Goal: Information Seeking & Learning: Learn about a topic

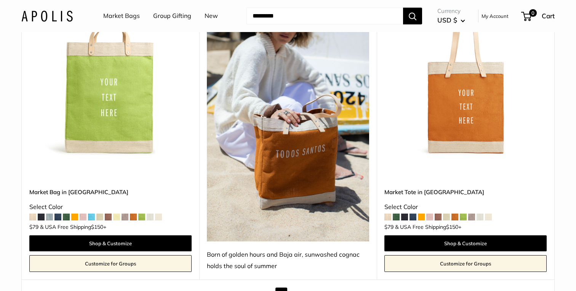
scroll to position [4325, 0]
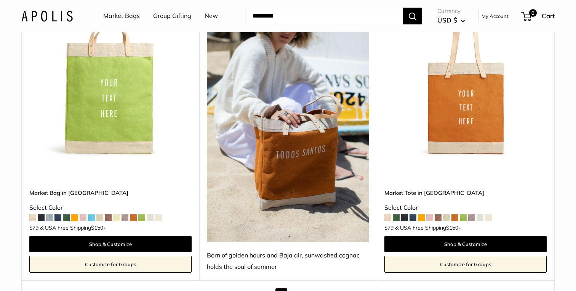
click at [295, 288] on link "2" at bounding box center [295, 294] width 12 height 12
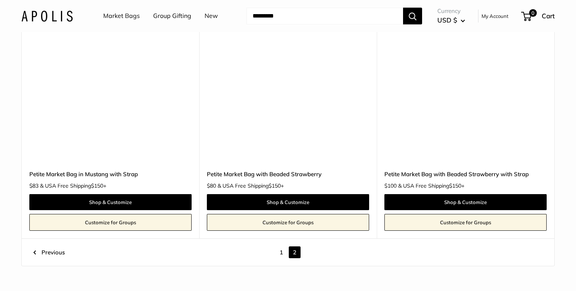
scroll to position [3821, 0]
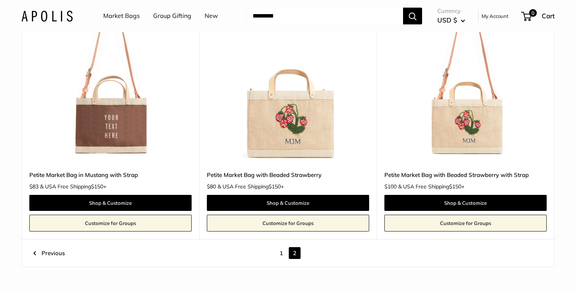
click at [127, 15] on link "Market Bags" at bounding box center [121, 15] width 37 height 11
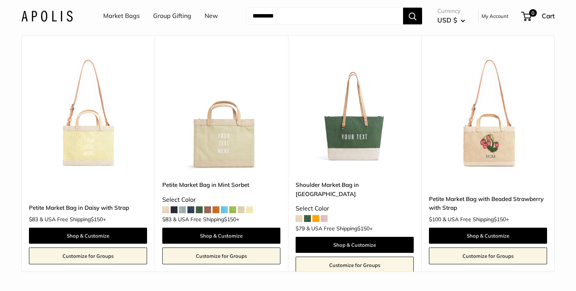
scroll to position [1310, 0]
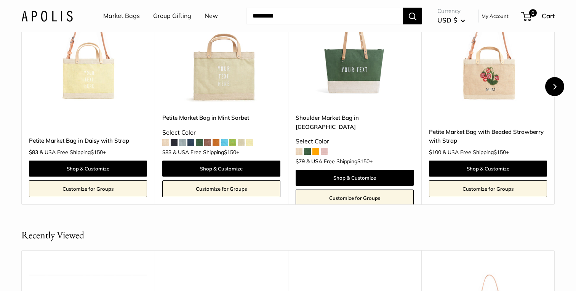
click at [554, 90] on icon "Next" at bounding box center [555, 87] width 6 height 6
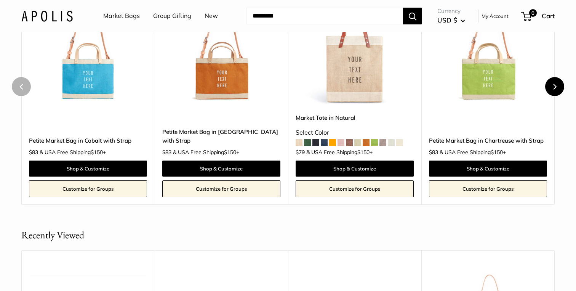
click at [554, 90] on icon "Next" at bounding box center [555, 87] width 6 height 6
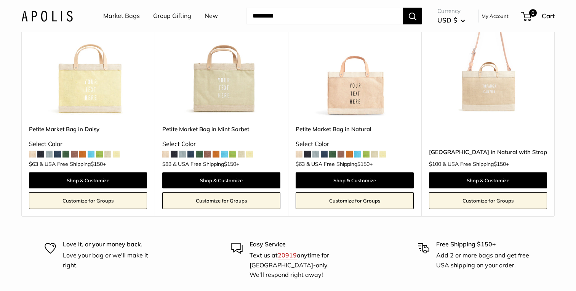
scroll to position [1556, 0]
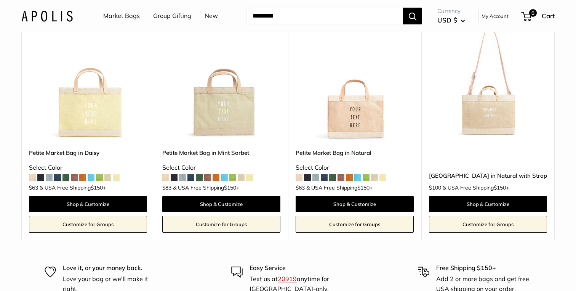
click at [321, 19] on input "Search..." at bounding box center [325, 16] width 157 height 17
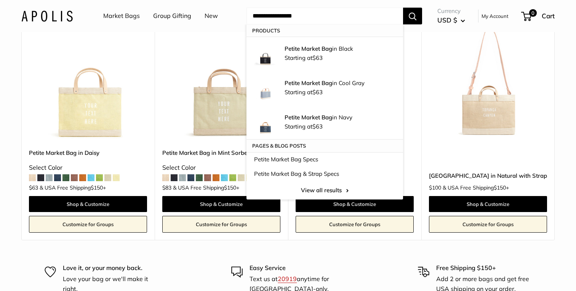
type input "**********"
click at [403, 8] on button "Search" at bounding box center [412, 16] width 19 height 17
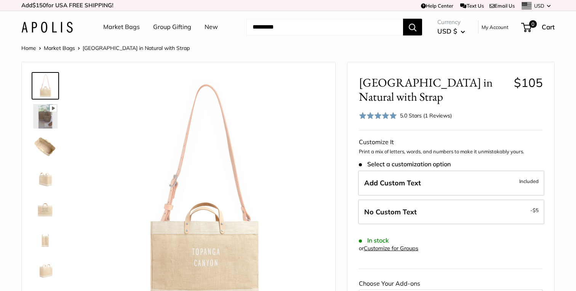
click at [41, 153] on img at bounding box center [45, 147] width 24 height 24
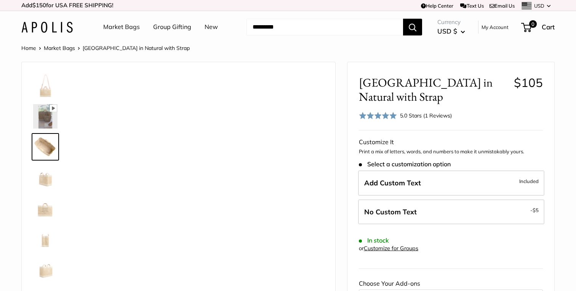
click at [42, 119] on img at bounding box center [45, 116] width 24 height 24
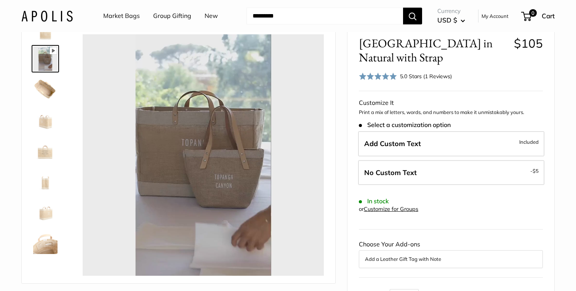
scroll to position [43, 0]
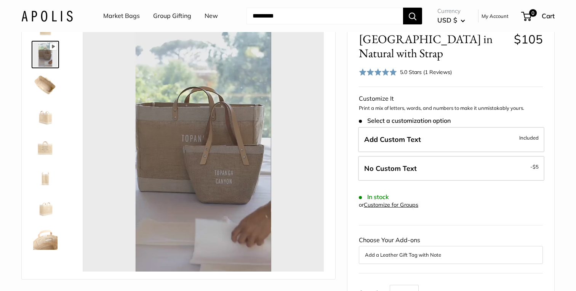
type input "*"
click at [47, 93] on img at bounding box center [45, 85] width 24 height 24
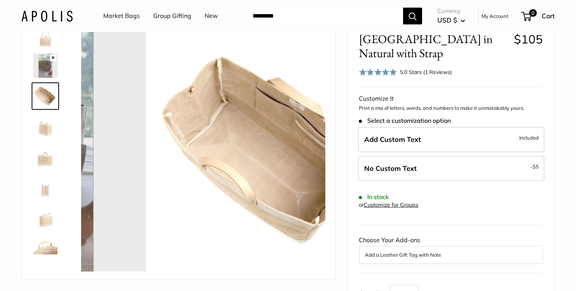
scroll to position [0, 0]
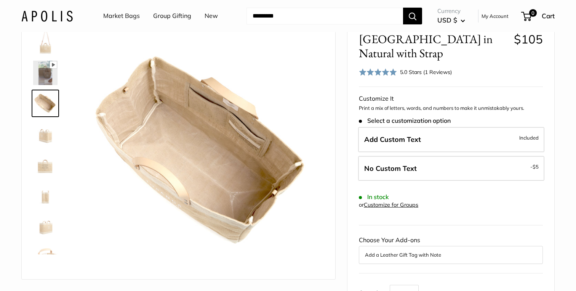
click at [46, 157] on img at bounding box center [45, 164] width 24 height 24
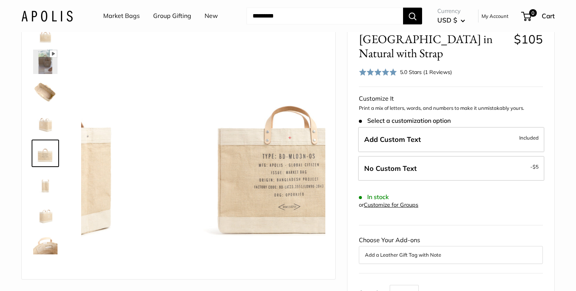
scroll to position [18, 0]
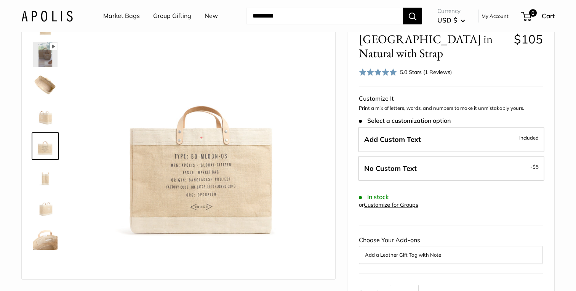
click at [44, 191] on div at bounding box center [48, 140] width 37 height 229
click at [43, 178] on img at bounding box center [45, 176] width 24 height 24
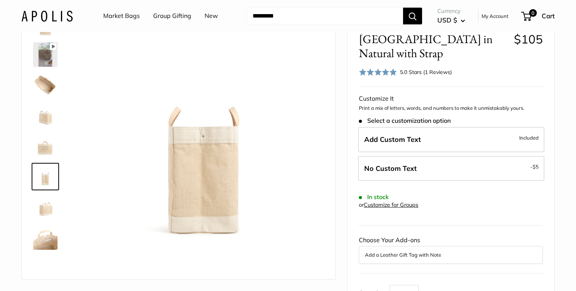
click at [50, 214] on img at bounding box center [45, 207] width 24 height 24
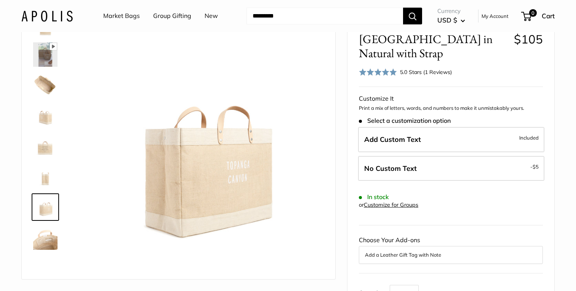
click at [48, 238] on img at bounding box center [45, 237] width 24 height 24
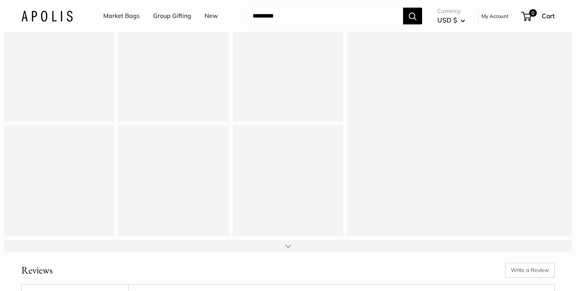
scroll to position [937, 0]
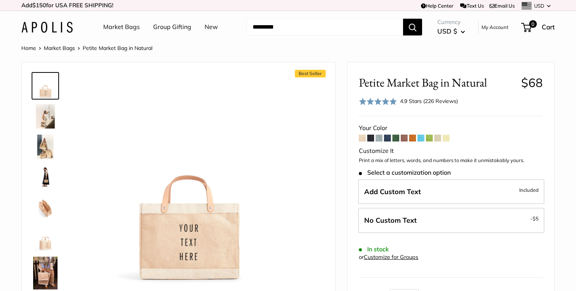
click at [438, 137] on span at bounding box center [437, 138] width 7 height 7
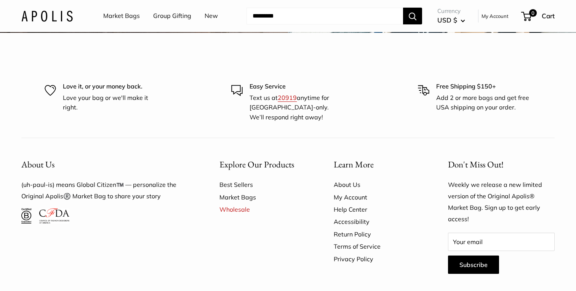
scroll to position [2212, 0]
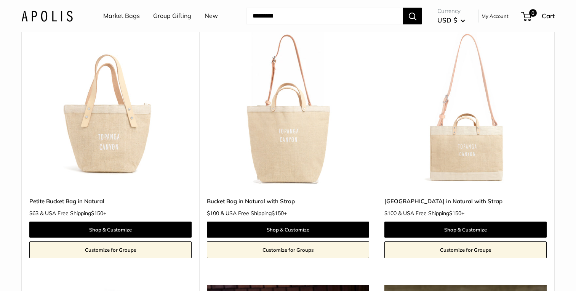
scroll to position [362, 0]
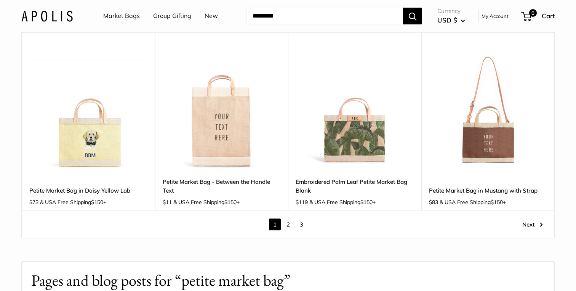
scroll to position [1030, 0]
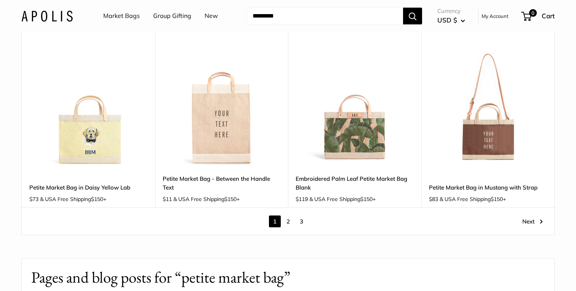
click at [529, 215] on link "Next" at bounding box center [532, 221] width 21 height 12
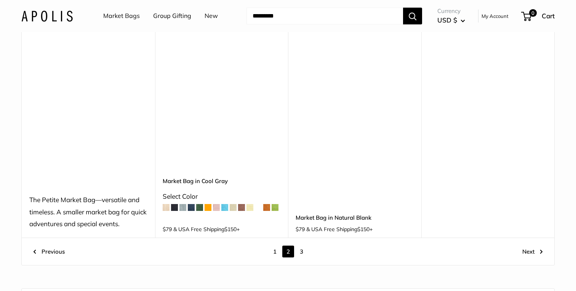
scroll to position [1070, 0]
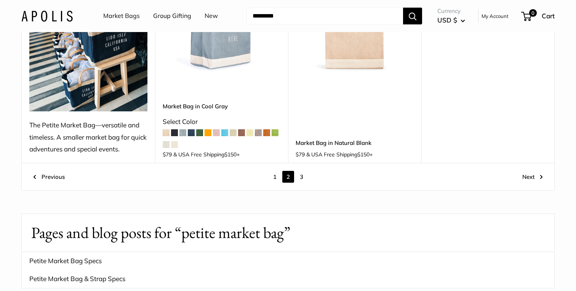
click at [534, 175] on link "Next" at bounding box center [532, 177] width 21 height 12
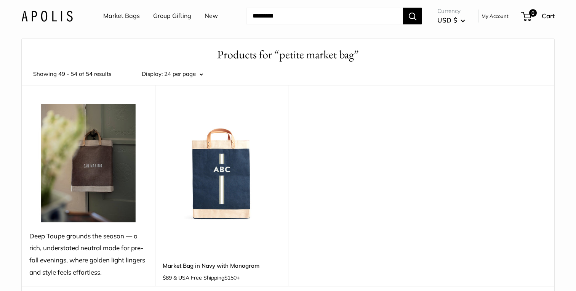
scroll to position [20, 0]
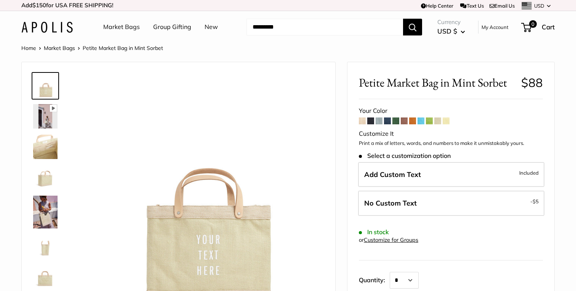
click at [362, 120] on span at bounding box center [362, 120] width 7 height 7
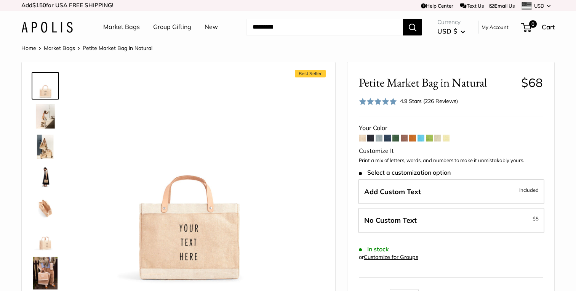
click at [449, 139] on span at bounding box center [446, 138] width 7 height 7
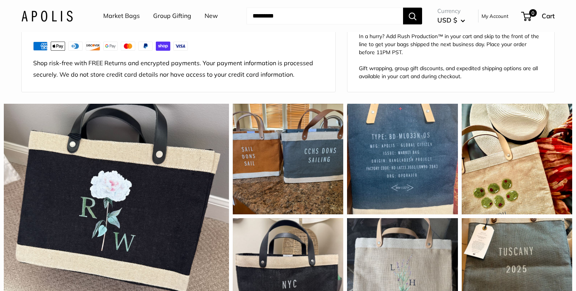
scroll to position [711, 0]
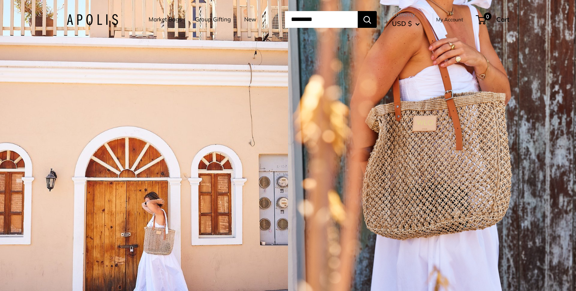
click at [195, 159] on div "1 / 5" at bounding box center [144, 145] width 288 height 291
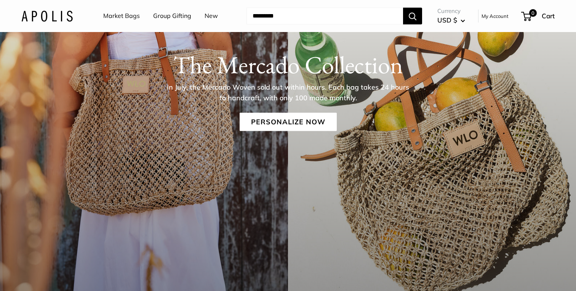
scroll to position [345, 0]
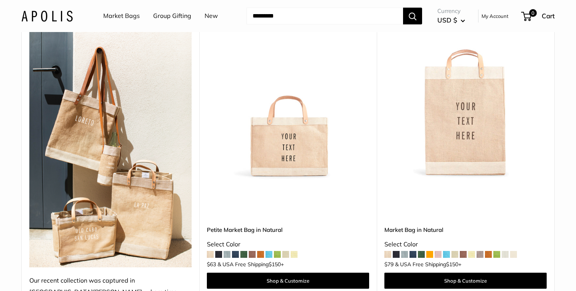
scroll to position [125, 0]
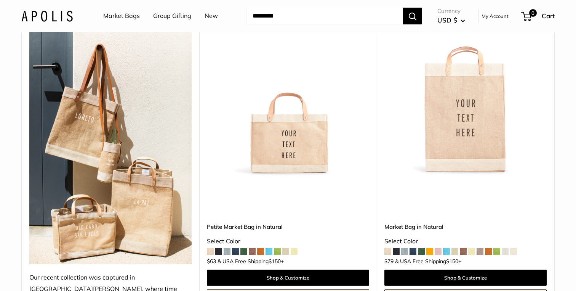
click at [285, 248] on span at bounding box center [285, 251] width 7 height 7
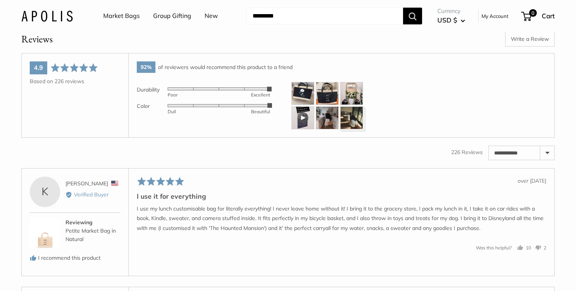
scroll to position [1126, 0]
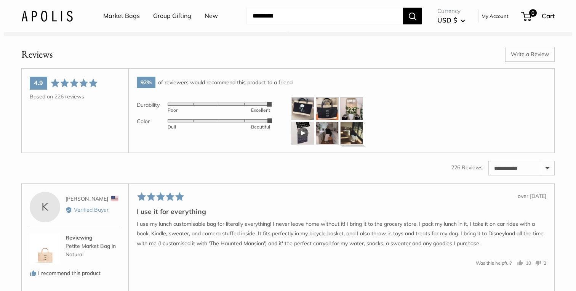
click at [353, 144] on img at bounding box center [351, 133] width 23 height 23
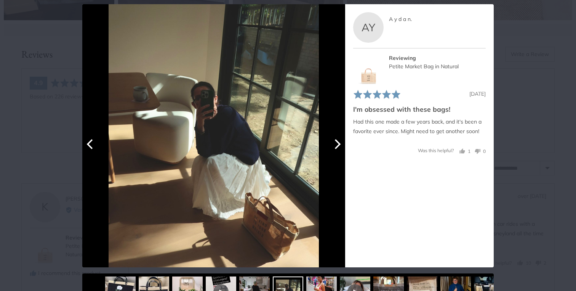
scroll to position [45, 0]
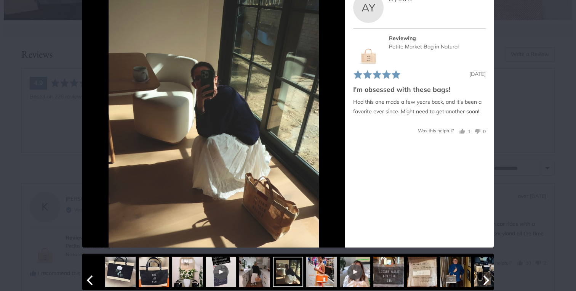
click at [438, 271] on div at bounding box center [310, 271] width 412 height 37
click at [431, 273] on img at bounding box center [422, 271] width 30 height 30
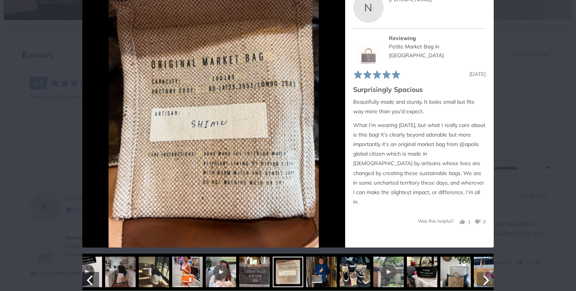
click at [483, 280] on icon "Next" at bounding box center [486, 280] width 10 height 10
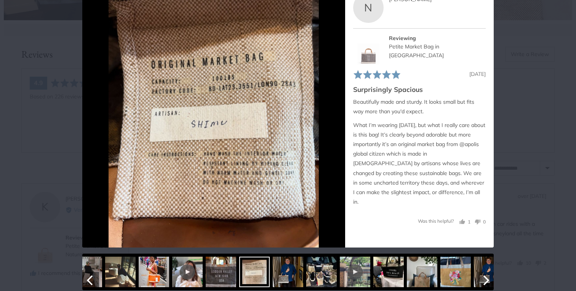
click at [483, 280] on icon "Next" at bounding box center [486, 280] width 10 height 10
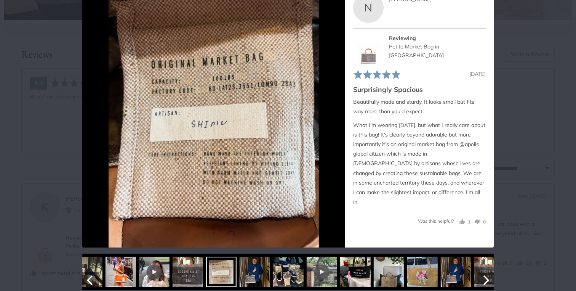
click at [483, 280] on icon "Next" at bounding box center [486, 280] width 10 height 10
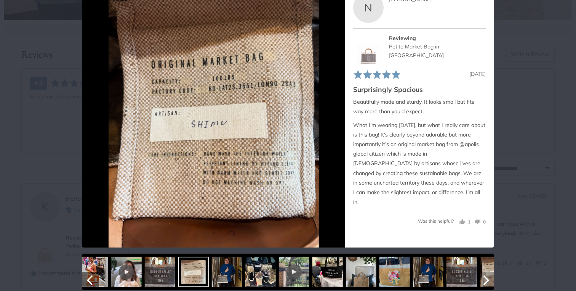
click at [483, 280] on icon "Next" at bounding box center [486, 280] width 10 height 10
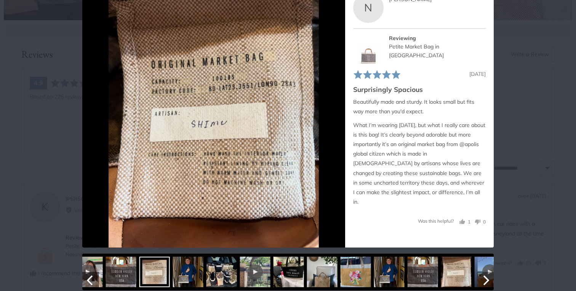
click at [483, 280] on icon "Next" at bounding box center [486, 280] width 10 height 10
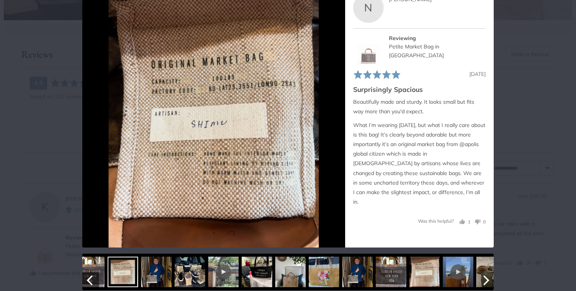
click at [483, 280] on icon "Next" at bounding box center [486, 280] width 10 height 10
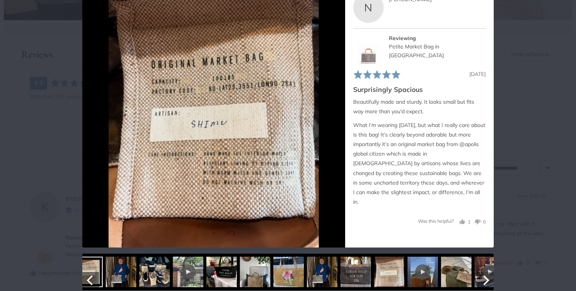
click at [483, 280] on icon "Next" at bounding box center [486, 280] width 10 height 10
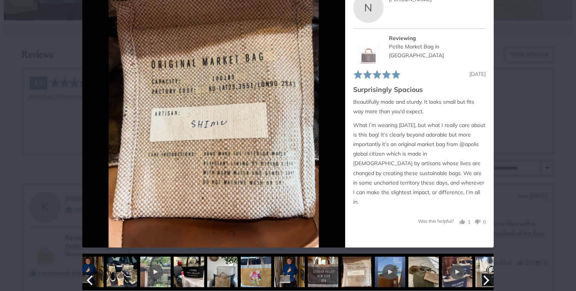
click at [483, 280] on icon "Next" at bounding box center [486, 280] width 10 height 10
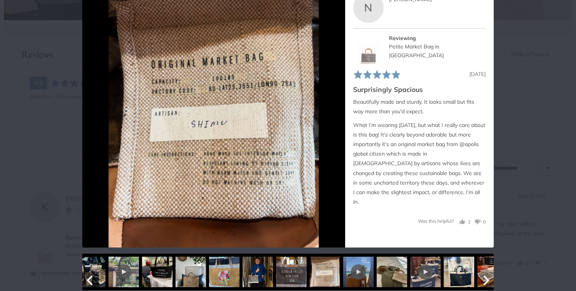
click at [483, 280] on icon "Next" at bounding box center [486, 280] width 10 height 10
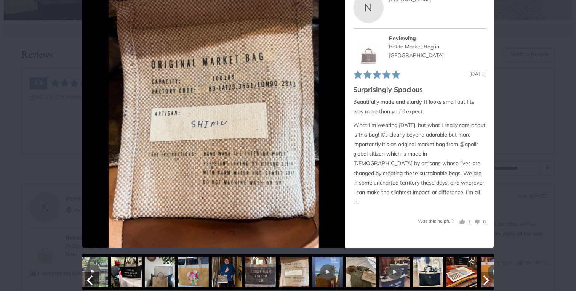
click at [483, 280] on icon "Next" at bounding box center [486, 280] width 10 height 10
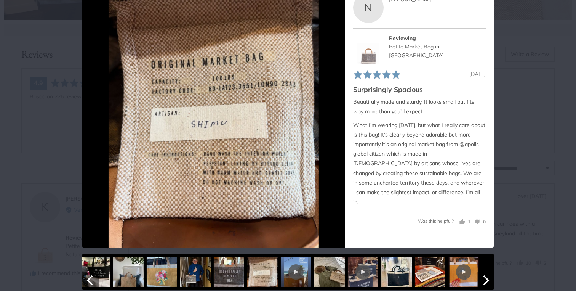
click at [483, 280] on icon "Next" at bounding box center [486, 280] width 10 height 10
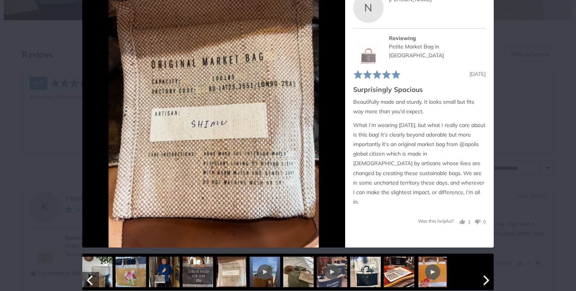
click at [483, 280] on icon "Next" at bounding box center [486, 280] width 10 height 10
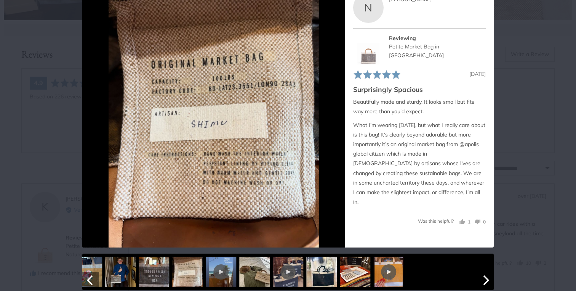
click at [483, 280] on icon "Next" at bounding box center [486, 280] width 10 height 10
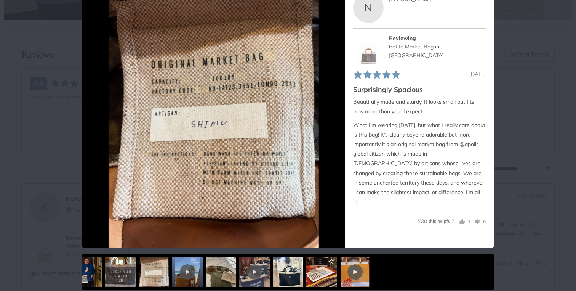
click at [522, 203] on div "User-Uploaded Media Gallery Your browser doesn't support HTML5 videos. Your bro…" at bounding box center [288, 145] width 576 height 291
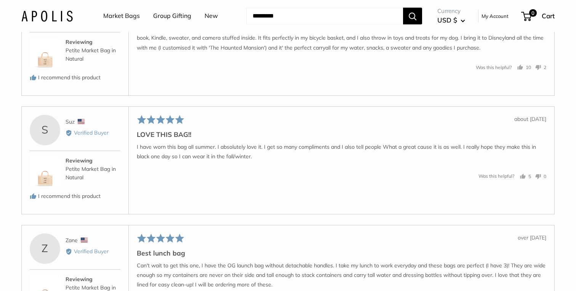
scroll to position [1429, 0]
